Goal: Information Seeking & Learning: Learn about a topic

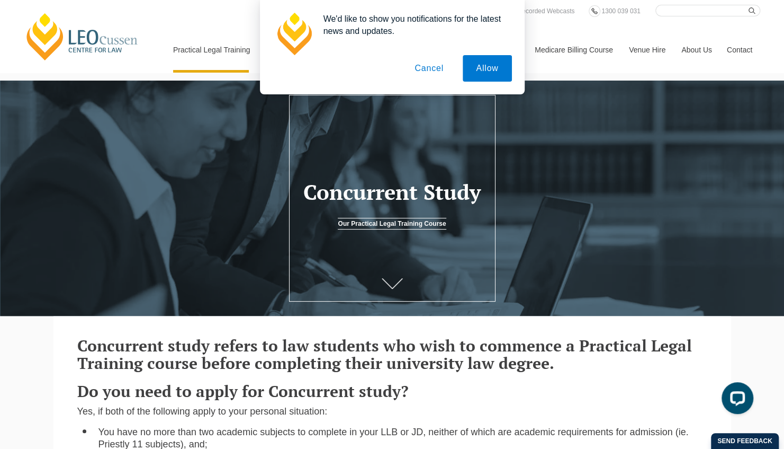
click at [428, 70] on button "Cancel" at bounding box center [429, 68] width 56 height 26
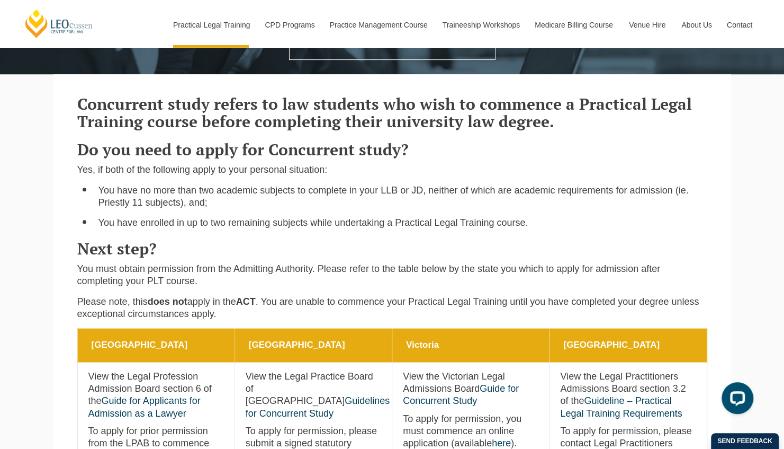
scroll to position [240, 0]
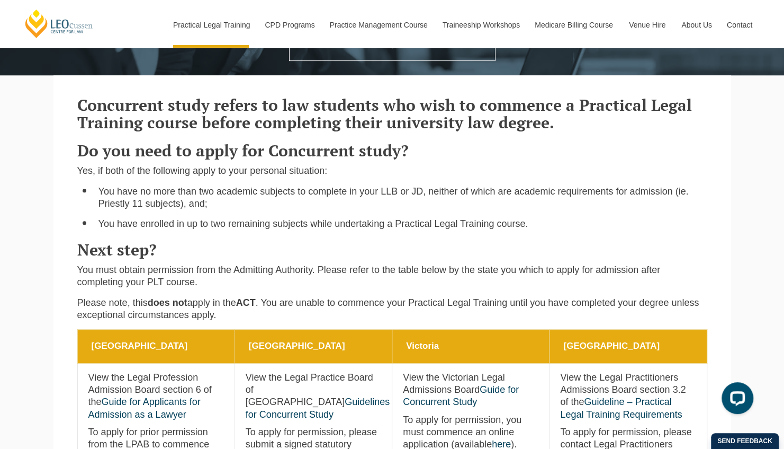
click at [508, 318] on p "Please note, this does not apply in the ACT . You are unable to commence your P…" at bounding box center [392, 309] width 630 height 25
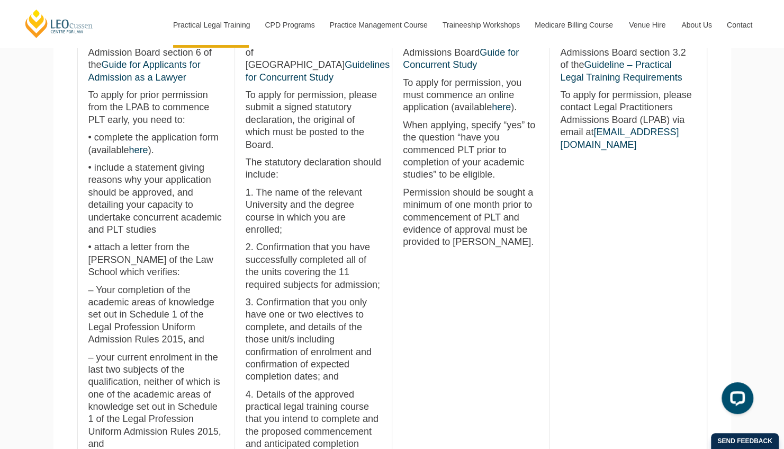
scroll to position [578, 0]
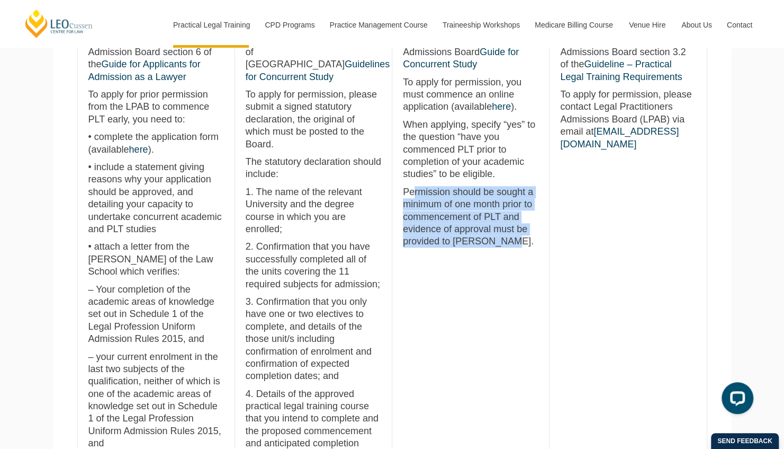
drag, startPoint x: 528, startPoint y: 246, endPoint x: 416, endPoint y: 186, distance: 127.0
click at [416, 186] on td "Victoria View the Victorian Legal Admissions Board Guide for Concurrent Study T…" at bounding box center [470, 305] width 157 height 561
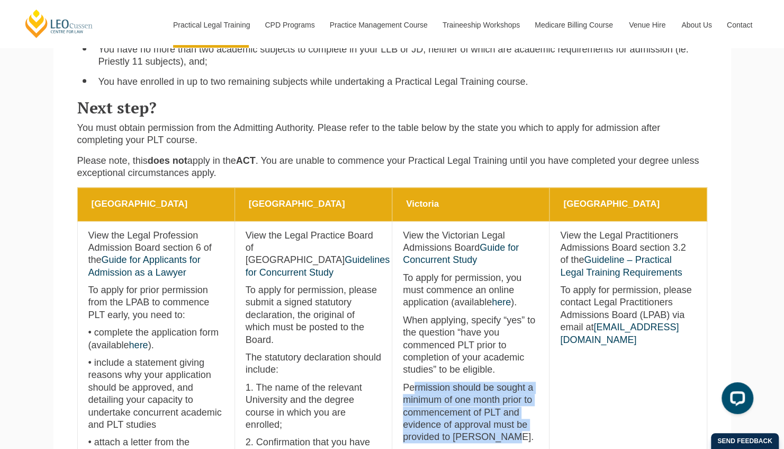
scroll to position [0, 0]
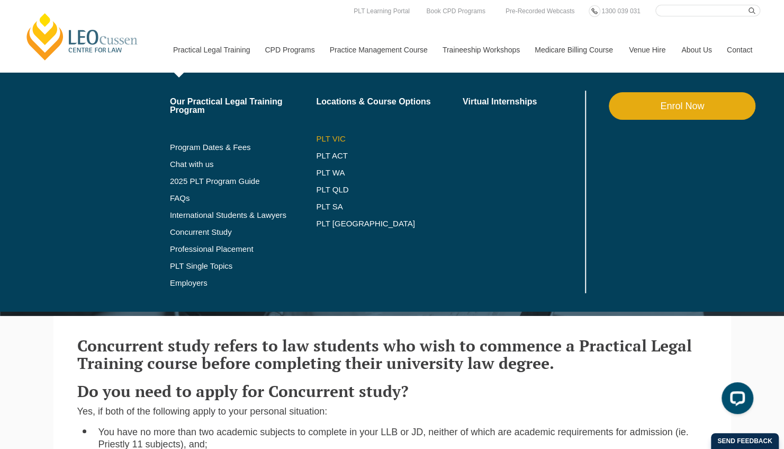
click at [324, 137] on link "PLT VIC" at bounding box center [389, 139] width 147 height 8
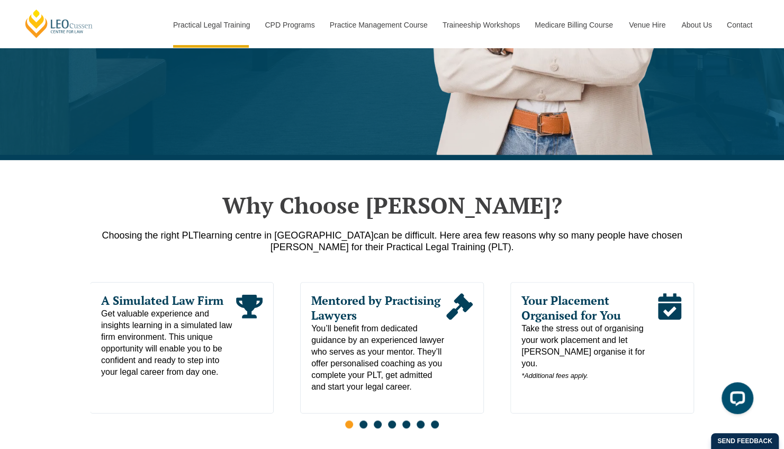
scroll to position [379, 0]
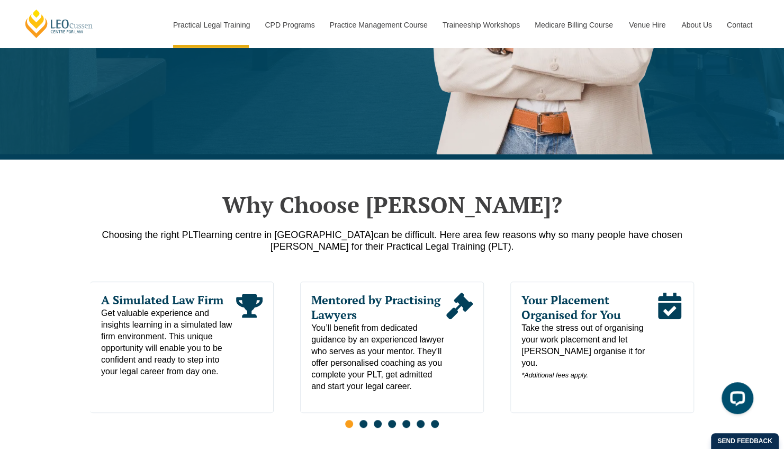
click at [386, 386] on span "You’ll benefit from dedicated guidance by an experienced lawyer who serves as y…" at bounding box center [378, 357] width 135 height 70
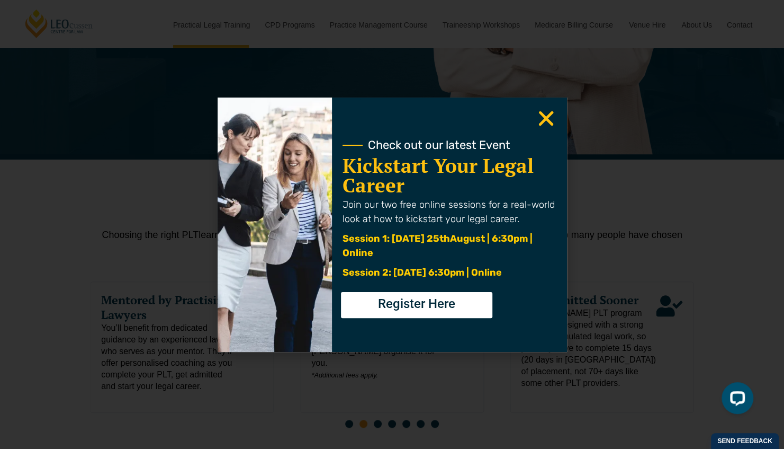
click at [540, 121] on icon "Close" at bounding box center [546, 118] width 21 height 21
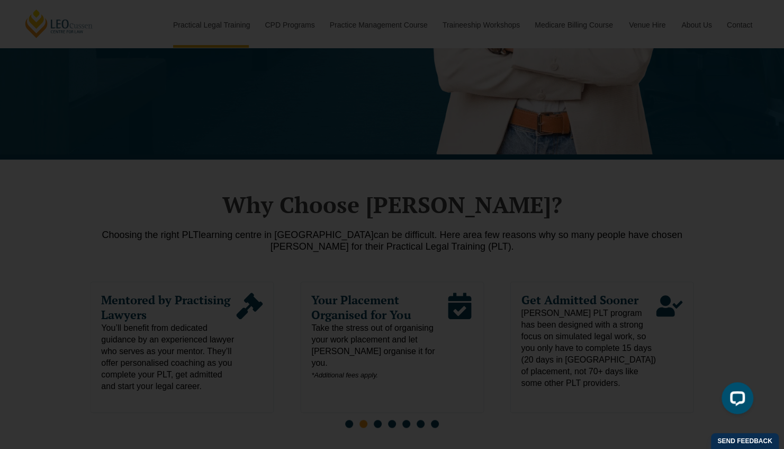
click at [543, 120] on use "Close" at bounding box center [546, 118] width 15 height 15
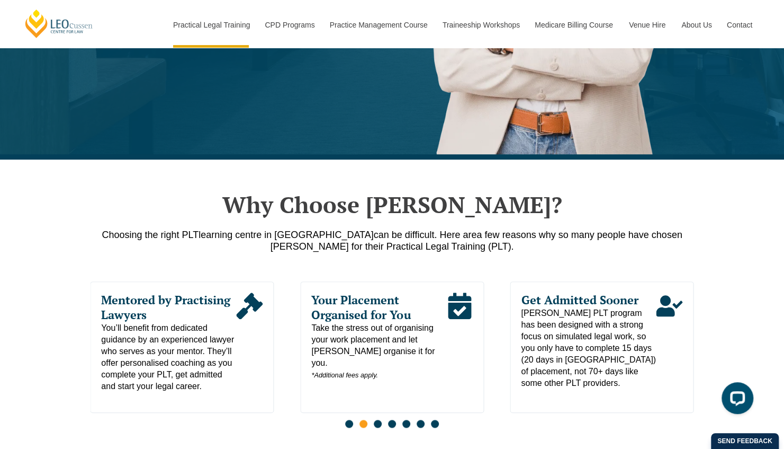
click at [268, 236] on span "learning centre in Victoria" at bounding box center [286, 234] width 175 height 11
click at [377, 419] on span "Go to slide 3" at bounding box center [378, 423] width 8 height 8
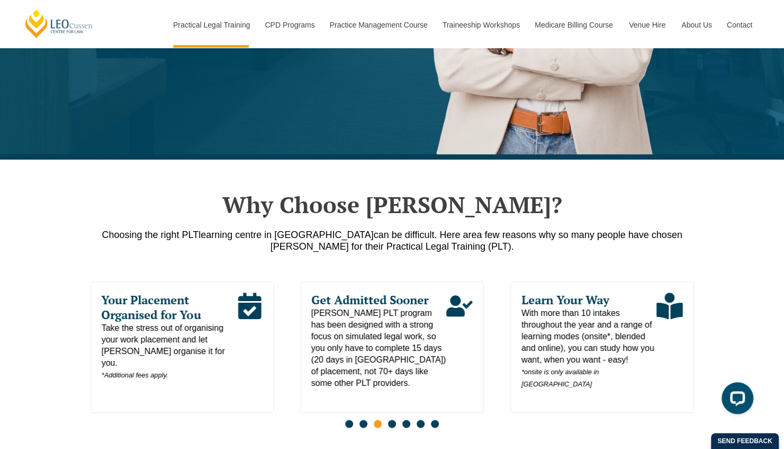
click at [393, 419] on span "Go to slide 4" at bounding box center [392, 423] width 8 height 8
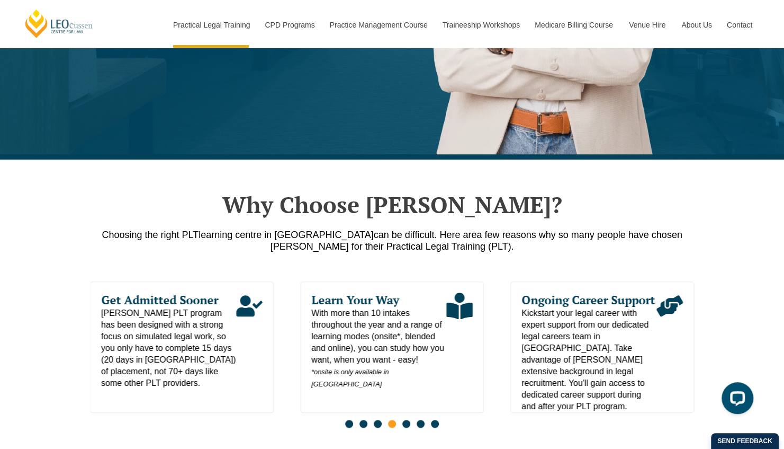
click at [406, 419] on span "Go to slide 5" at bounding box center [406, 423] width 8 height 8
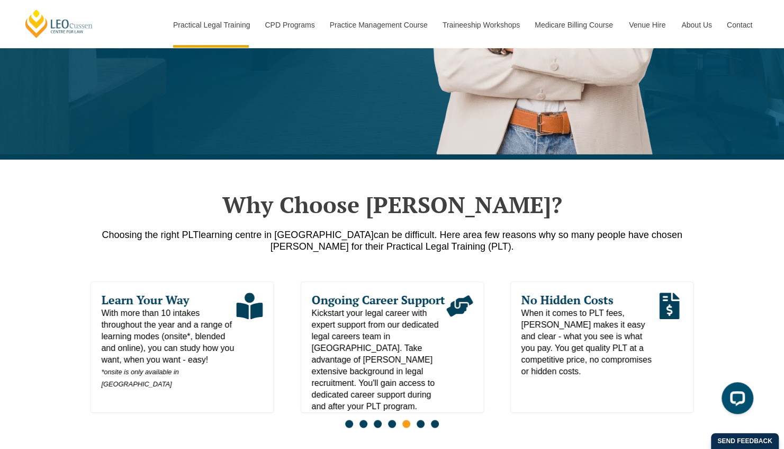
click at [423, 419] on span "Go to slide 6" at bounding box center [421, 423] width 8 height 8
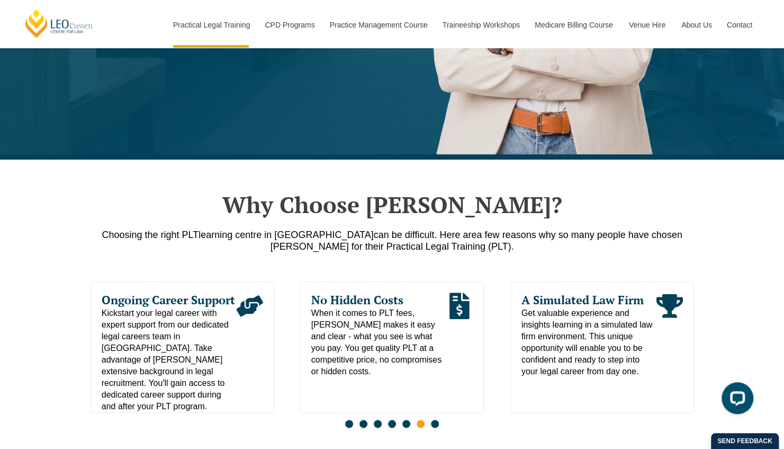
click at [429, 418] on div "Slides" at bounding box center [393, 424] width 604 height 12
click at [434, 419] on span "Go to slide 7" at bounding box center [435, 423] width 8 height 8
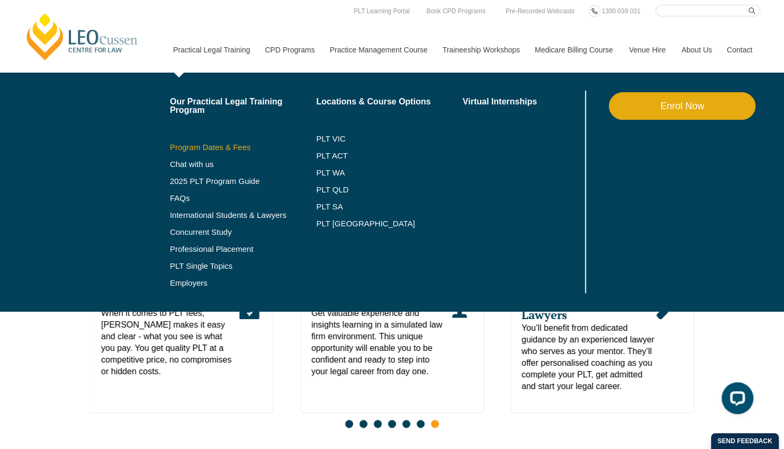
click at [215, 147] on link "Program Dates & Fees" at bounding box center [243, 147] width 147 height 8
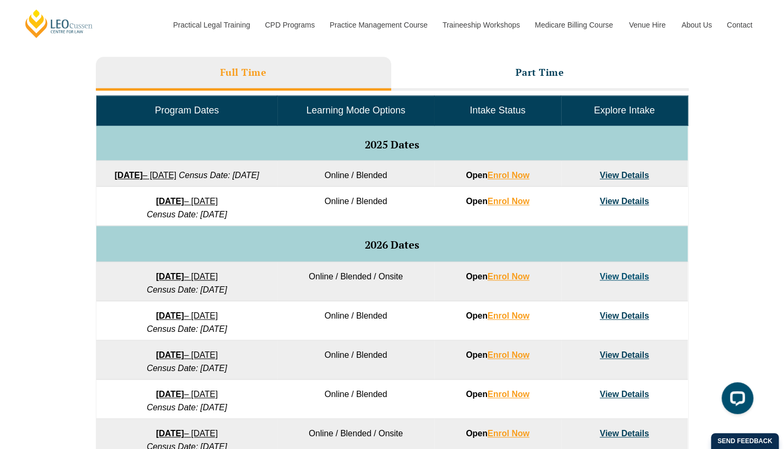
drag, startPoint x: 184, startPoint y: 186, endPoint x: 250, endPoint y: 192, distance: 65.9
click at [250, 186] on td "22 September 2025 – 20 February 2026 Census Date: 20 October 2025" at bounding box center [186, 173] width 181 height 26
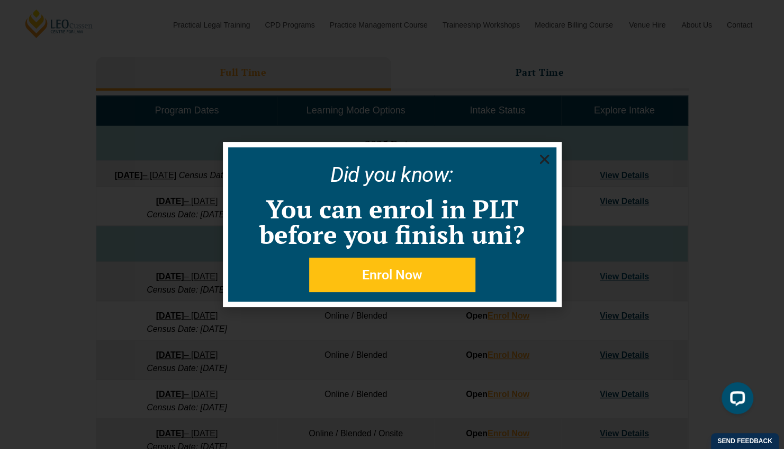
click at [543, 158] on use "Close" at bounding box center [545, 160] width 10 height 10
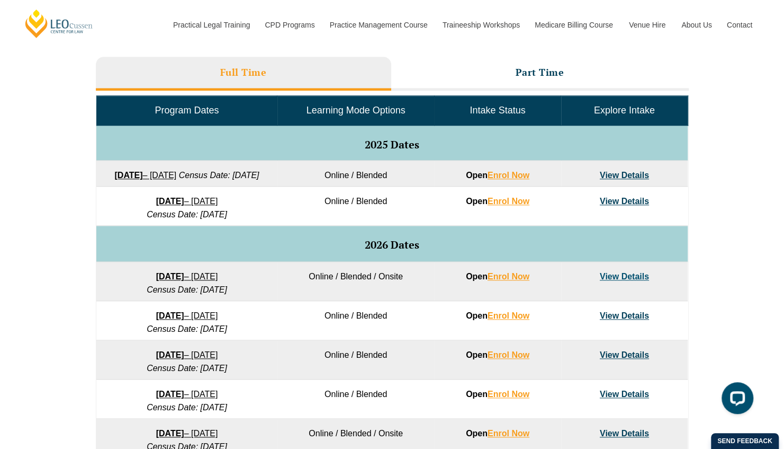
click at [625, 175] on link "View Details" at bounding box center [624, 175] width 49 height 9
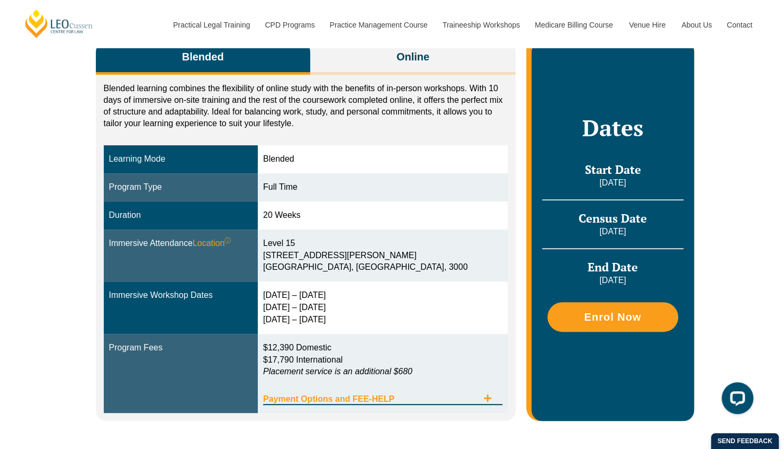
scroll to position [199, 0]
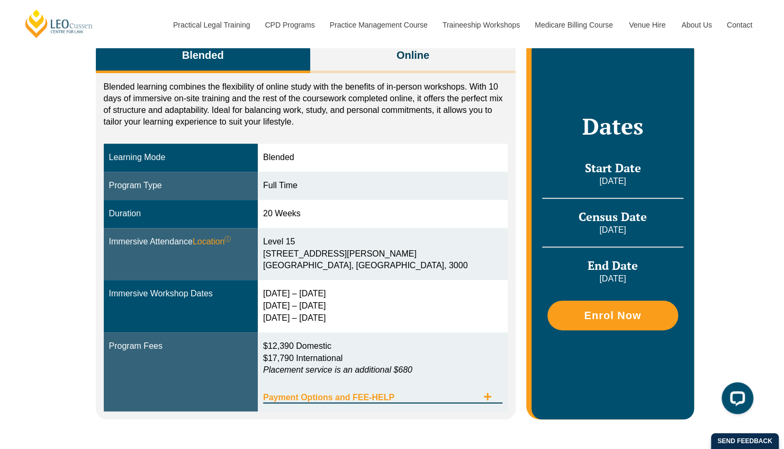
click at [491, 389] on div "Payment Options and FEE-HELP" at bounding box center [382, 392] width 239 height 22
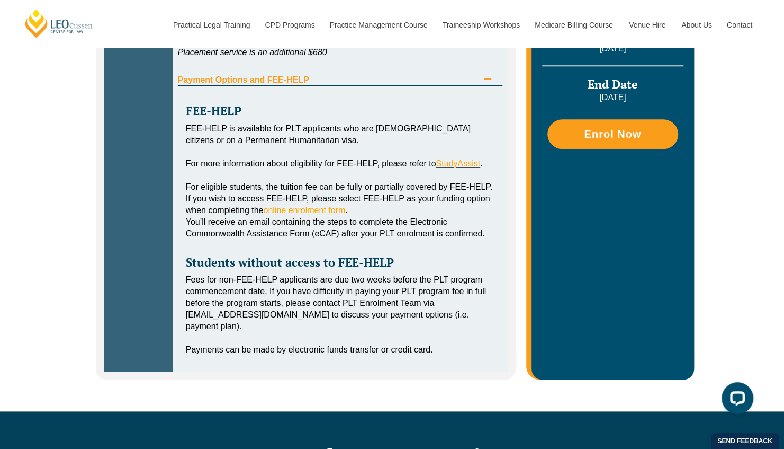
scroll to position [355, 0]
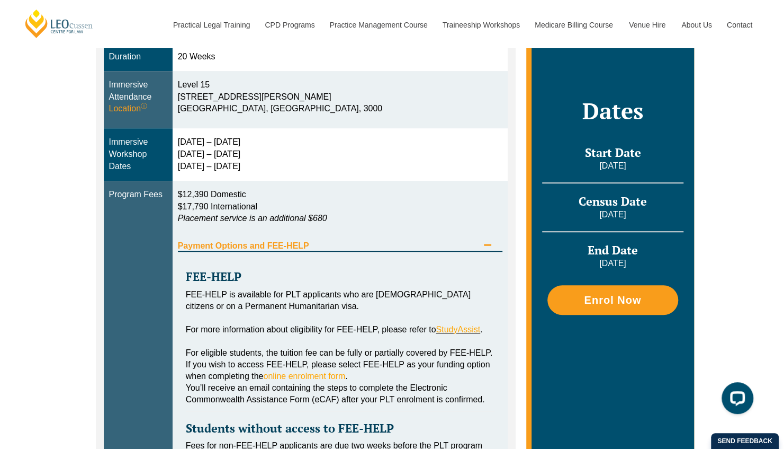
click at [483, 247] on icon "Tabs. Open items with Enter or Space, close with Escape and navigate using the …" at bounding box center [487, 244] width 8 height 8
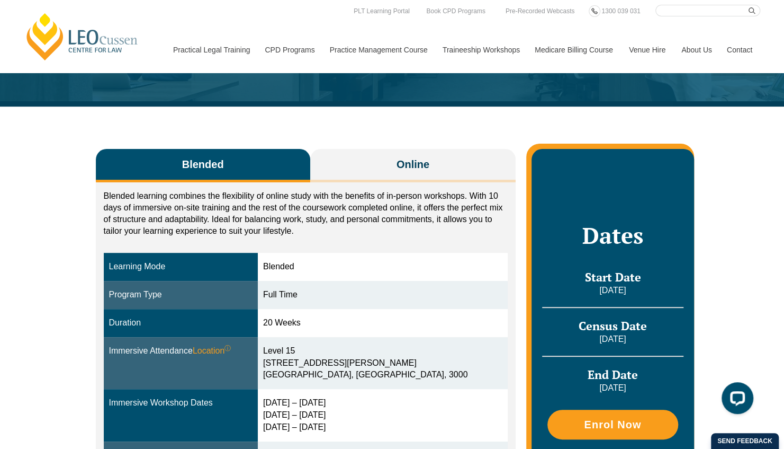
scroll to position [0, 0]
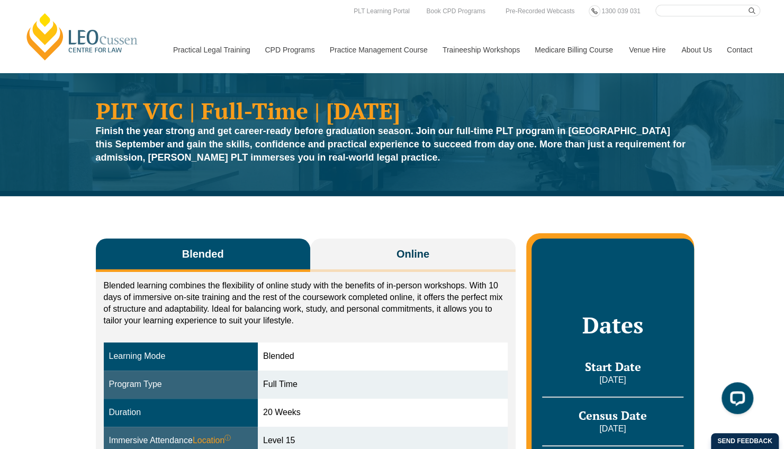
drag, startPoint x: 398, startPoint y: 245, endPoint x: 336, endPoint y: 194, distance: 80.9
click at [336, 194] on div "PLT VIC | Full-Time | September 2025 Finish the year strong and get career-read…" at bounding box center [392, 134] width 784 height 123
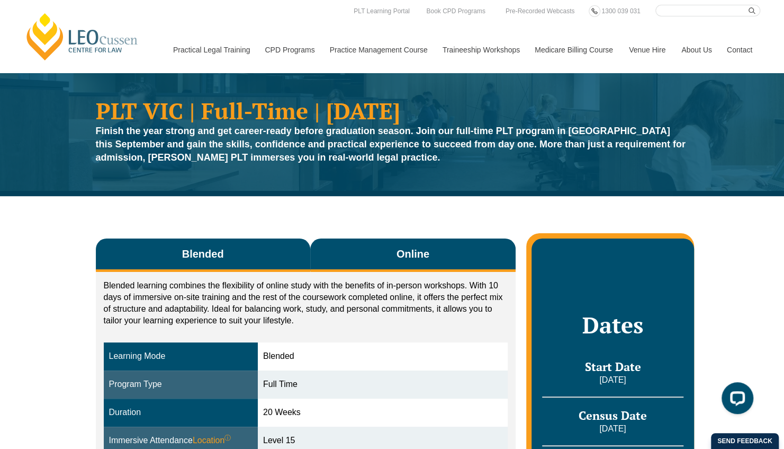
click at [390, 254] on button "Online" at bounding box center [413, 254] width 206 height 33
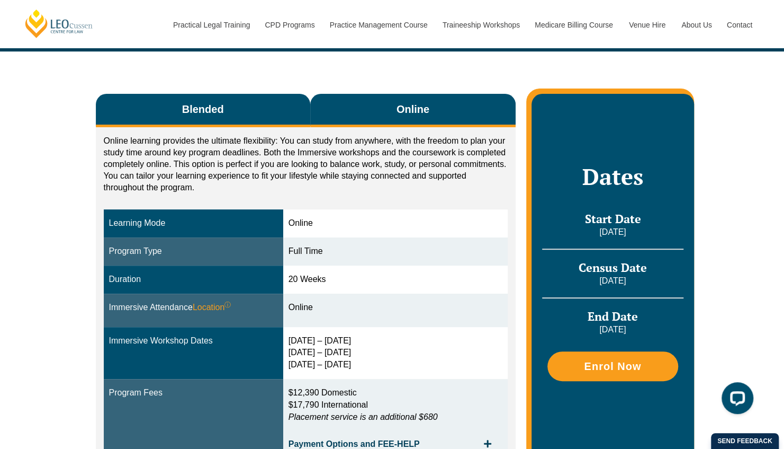
scroll to position [150, 0]
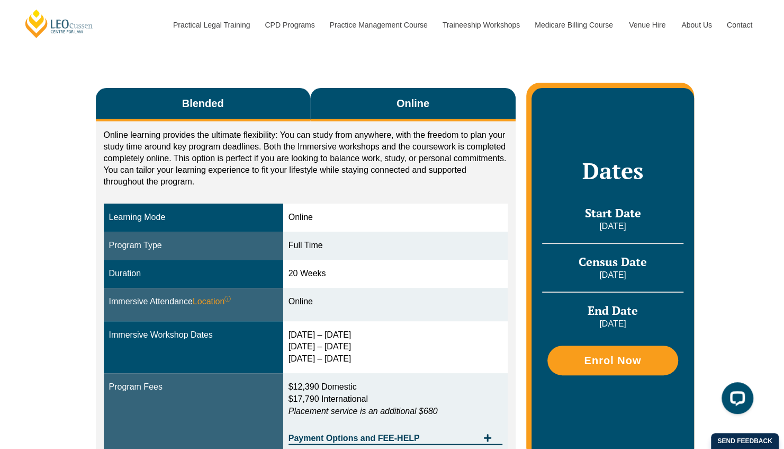
click at [204, 113] on button "Blended" at bounding box center [203, 104] width 214 height 33
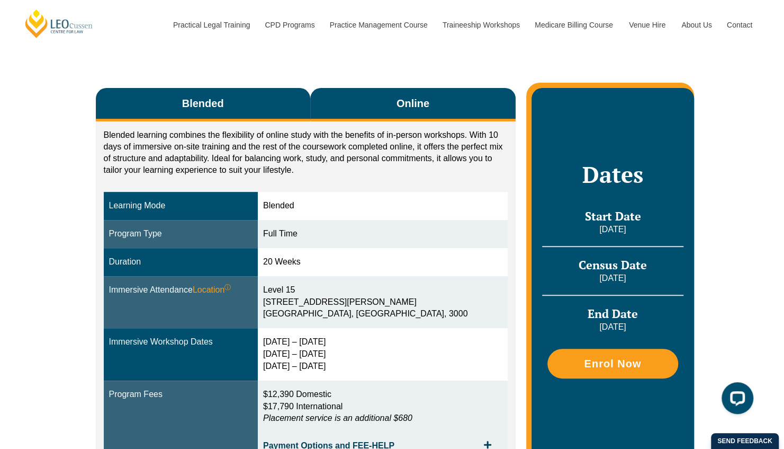
click at [369, 109] on button "Online" at bounding box center [413, 104] width 206 height 33
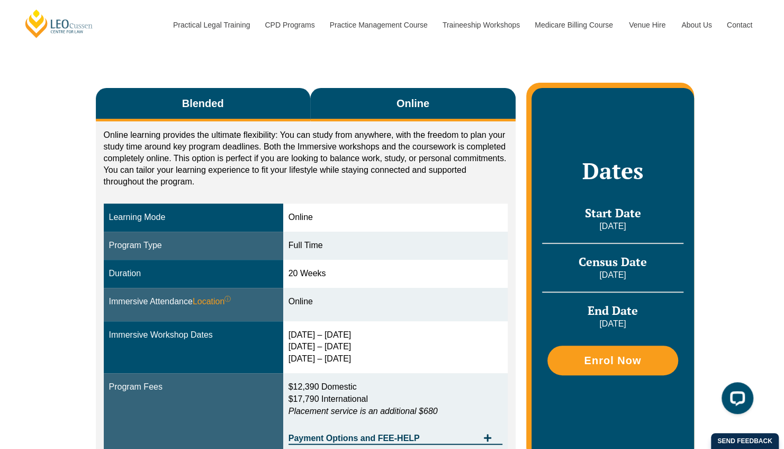
click at [256, 100] on button "Blended" at bounding box center [203, 104] width 214 height 33
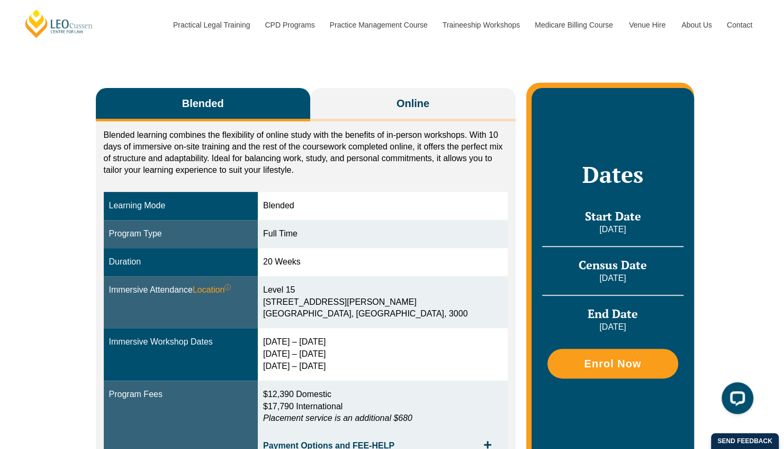
click at [256, 100] on button "Blended" at bounding box center [203, 104] width 214 height 33
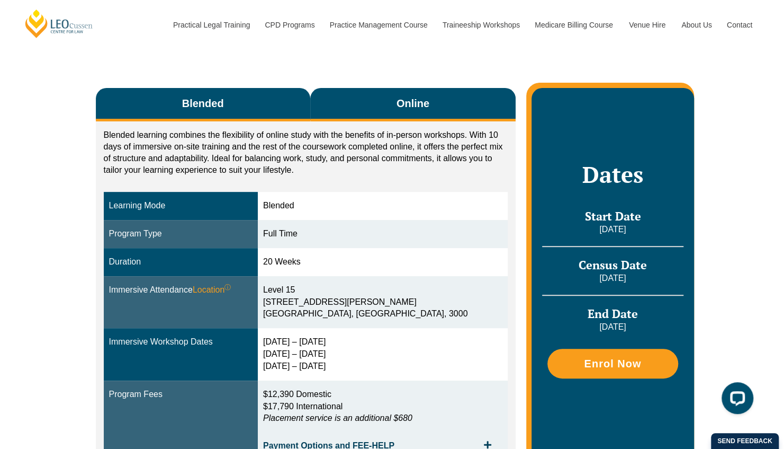
click at [374, 114] on button "Online" at bounding box center [413, 104] width 206 height 33
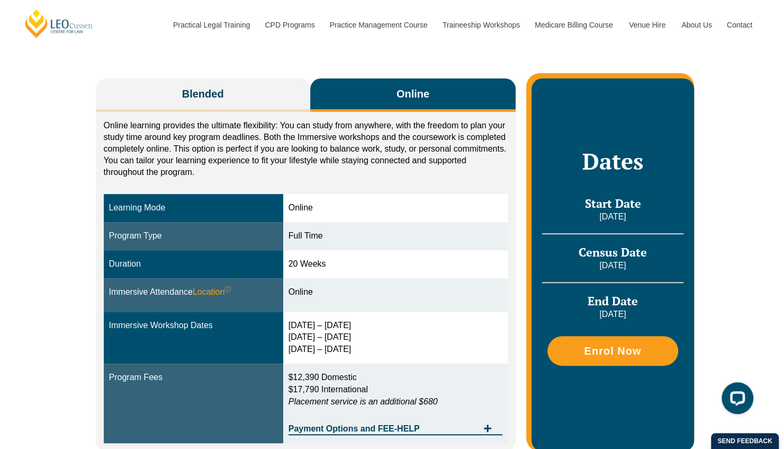
scroll to position [157, 0]
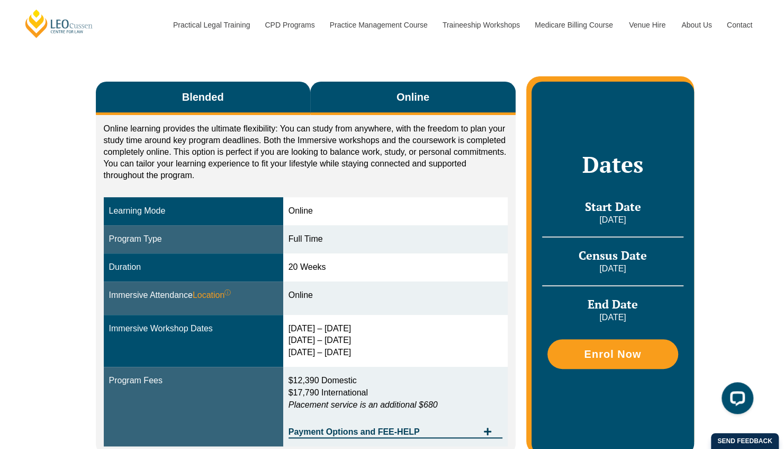
click at [259, 95] on button "Blended" at bounding box center [203, 98] width 214 height 33
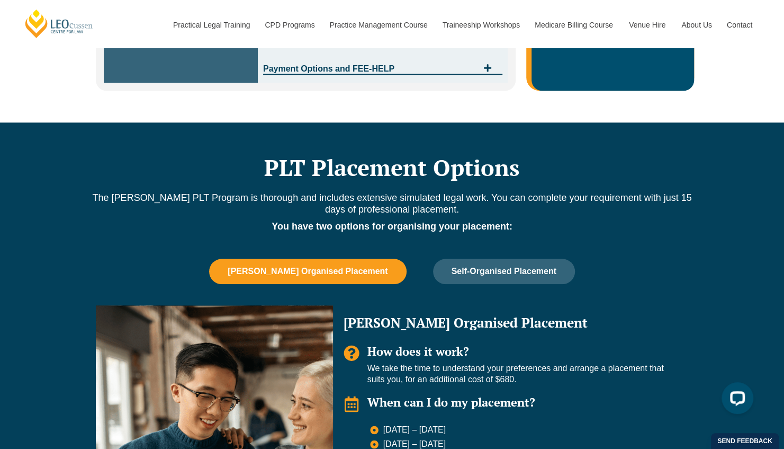
scroll to position [527, 0]
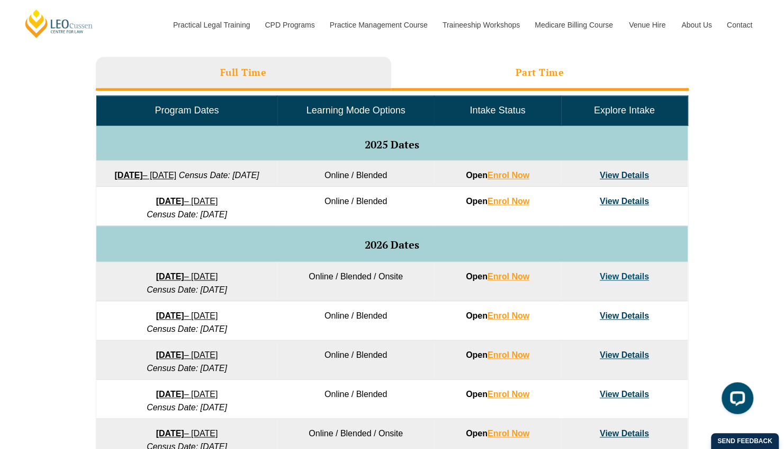
click at [509, 77] on li "Part Time" at bounding box center [540, 74] width 298 height 34
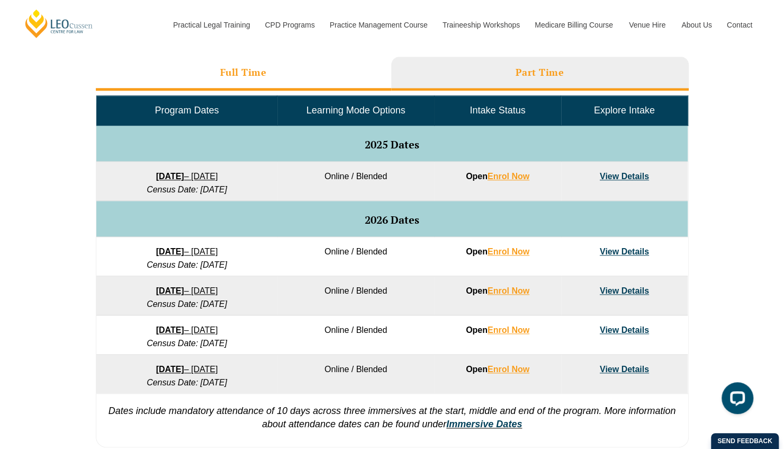
click at [334, 71] on li "Full Time" at bounding box center [244, 74] width 296 height 34
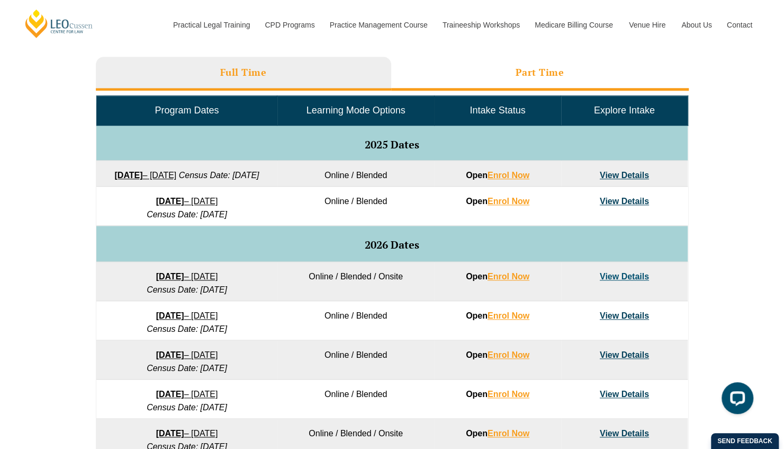
click at [463, 75] on li "Part Time" at bounding box center [540, 74] width 298 height 34
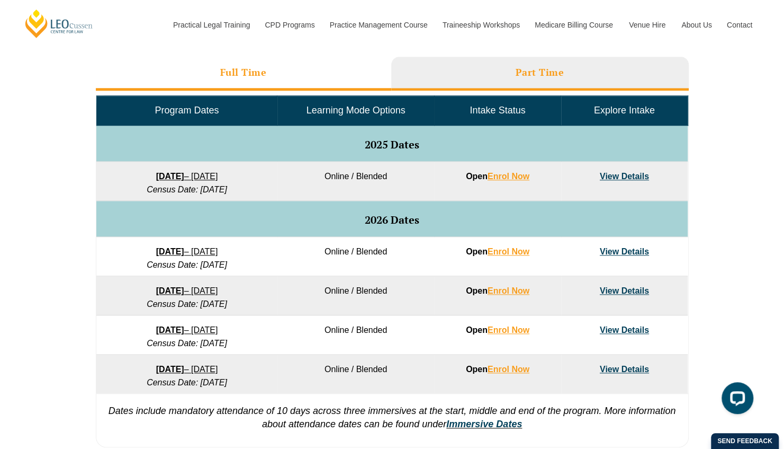
click at [311, 67] on li "Full Time" at bounding box center [244, 74] width 296 height 34
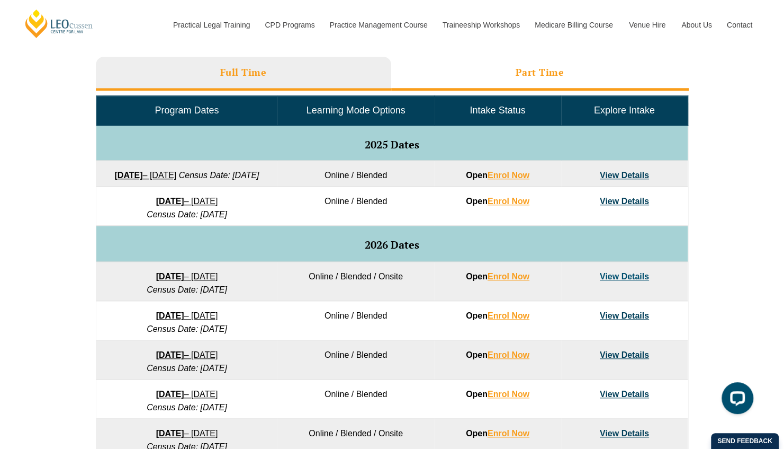
click at [400, 61] on li "Part Time" at bounding box center [540, 74] width 298 height 34
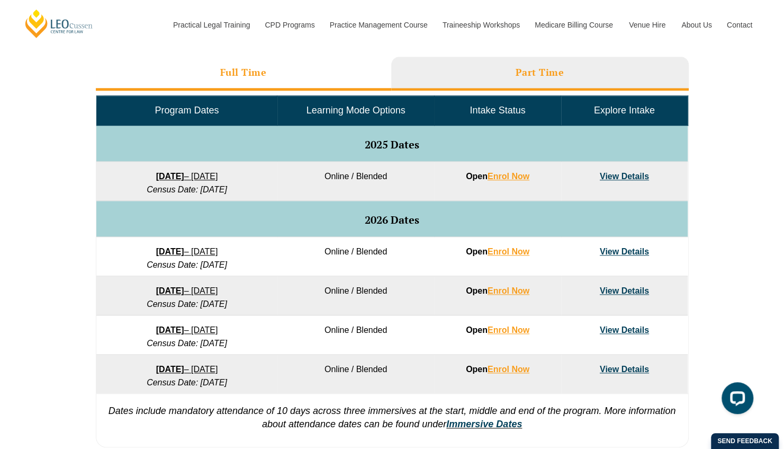
click at [289, 59] on li "Full Time" at bounding box center [244, 74] width 296 height 34
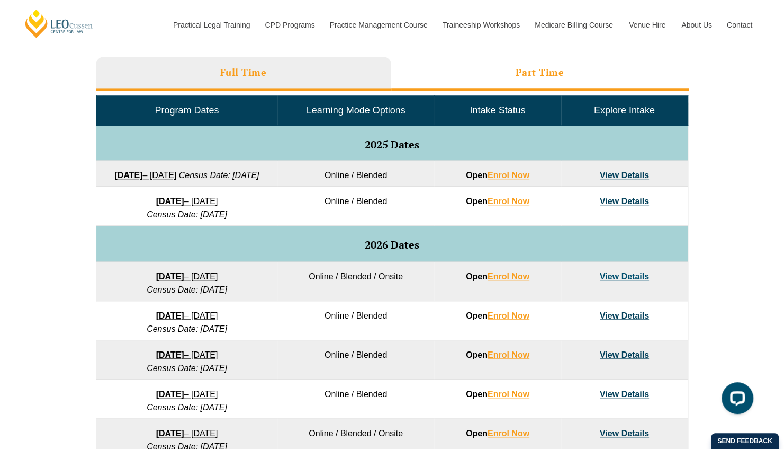
click at [484, 70] on li "Part Time" at bounding box center [540, 74] width 298 height 34
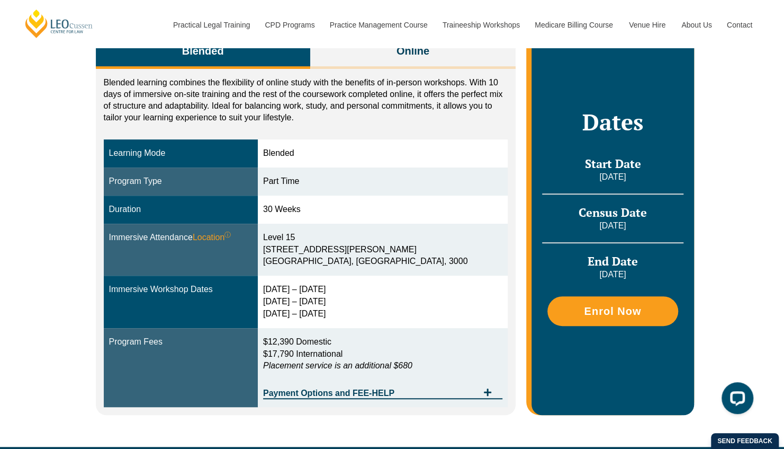
scroll to position [216, 0]
